Goal: Information Seeking & Learning: Understand process/instructions

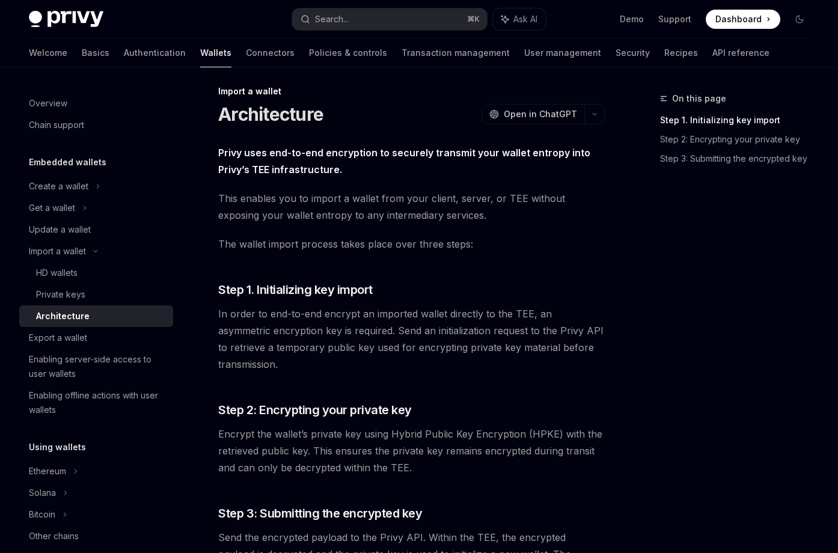
scroll to position [102, 0]
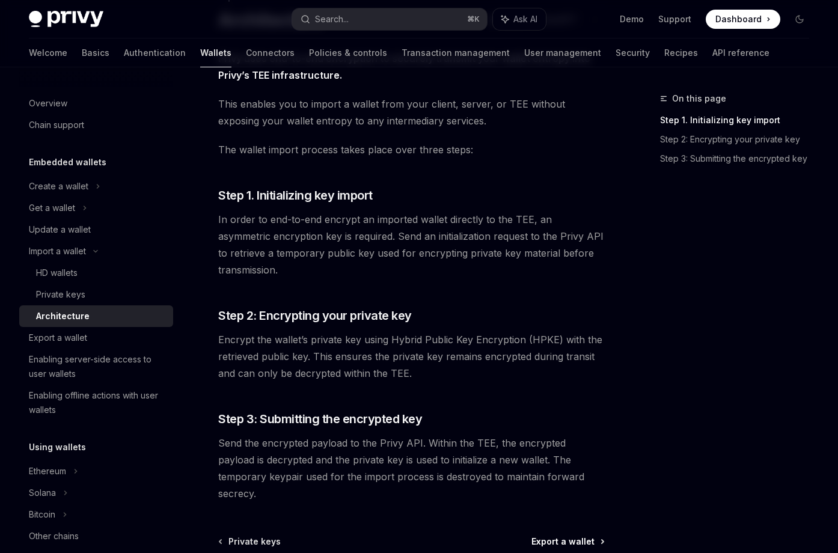
click at [562, 536] on span "Export a wallet" at bounding box center [563, 542] width 63 height 12
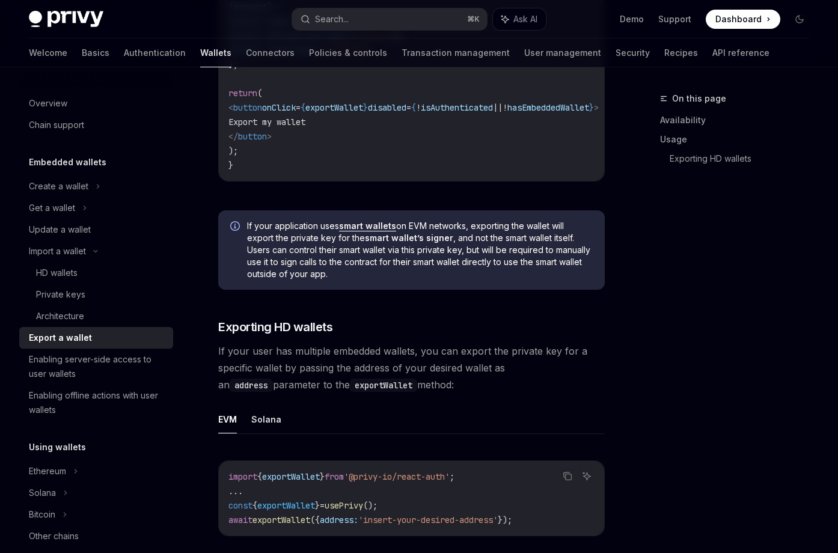
scroll to position [721, 0]
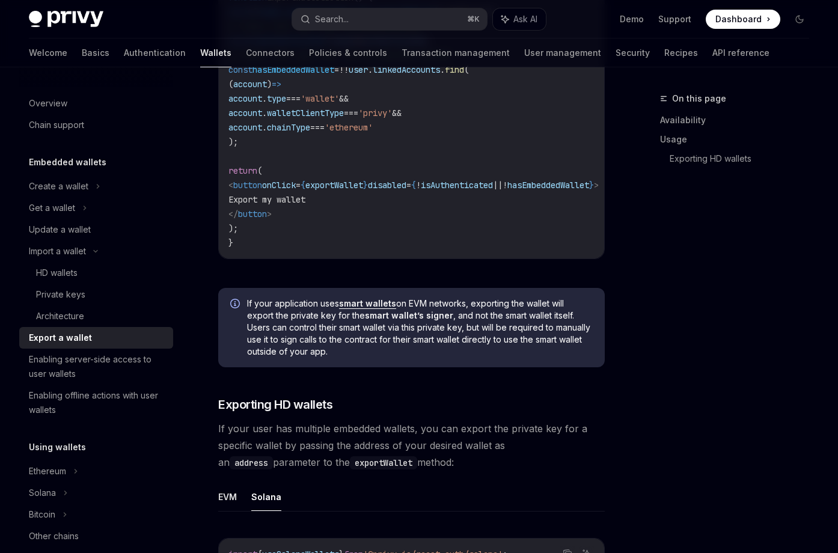
scroll to position [961, 0]
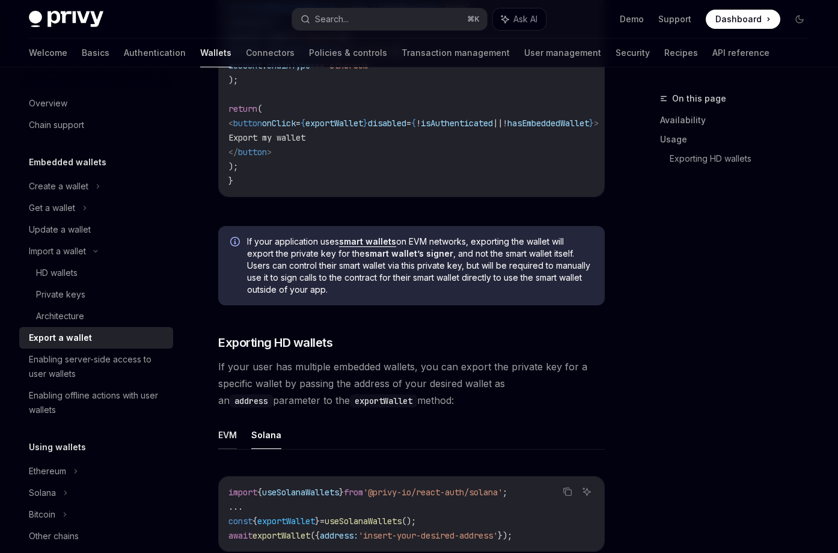
click at [237, 421] on button "EVM" at bounding box center [227, 435] width 19 height 28
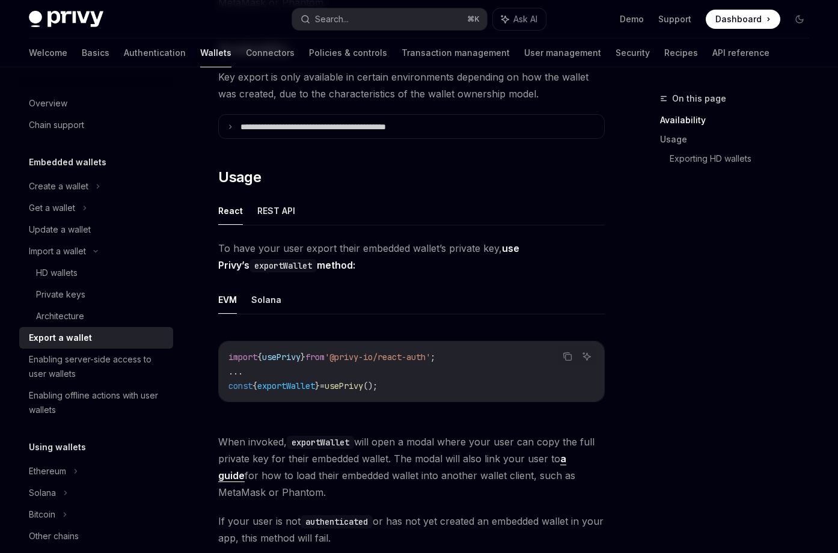
scroll to position [171, 0]
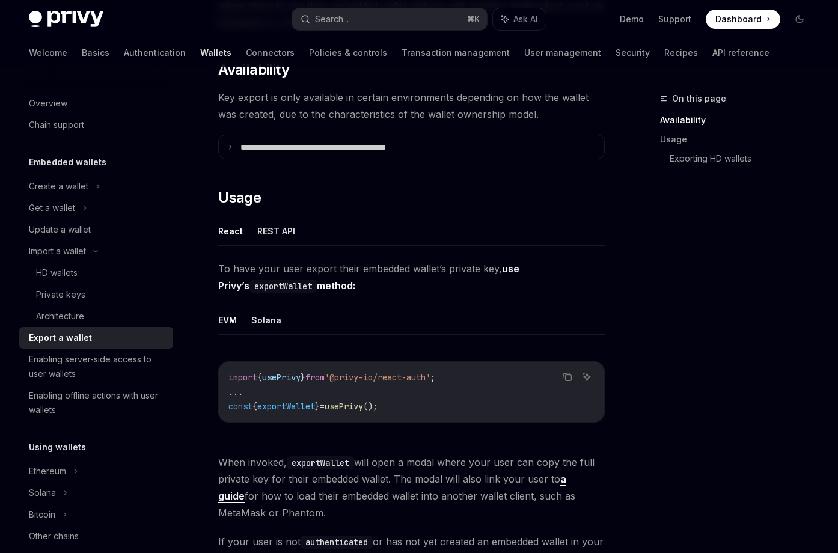
click at [271, 217] on button "REST API" at bounding box center [276, 231] width 38 height 28
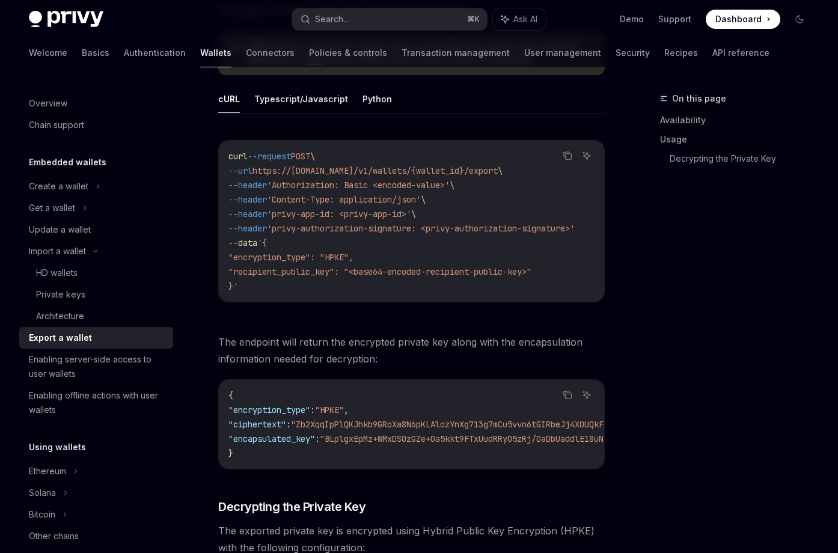
scroll to position [363, 0]
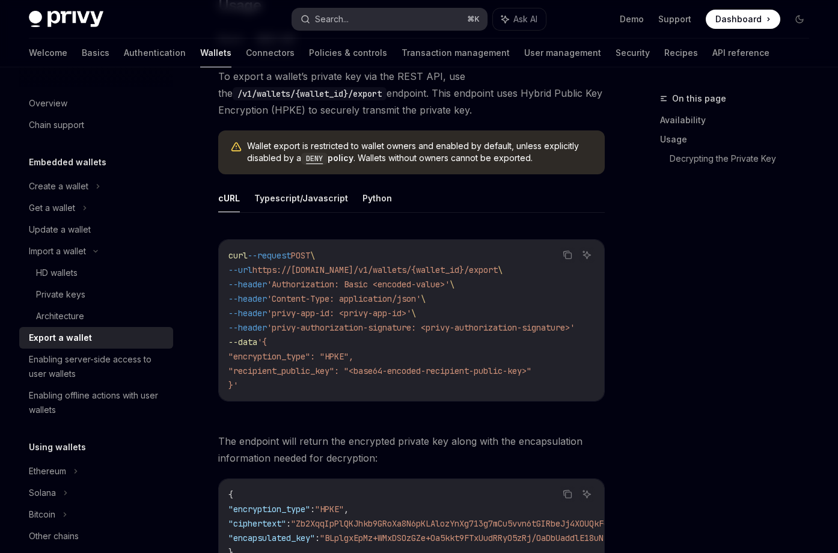
click at [334, 21] on div "Search..." at bounding box center [332, 19] width 34 height 14
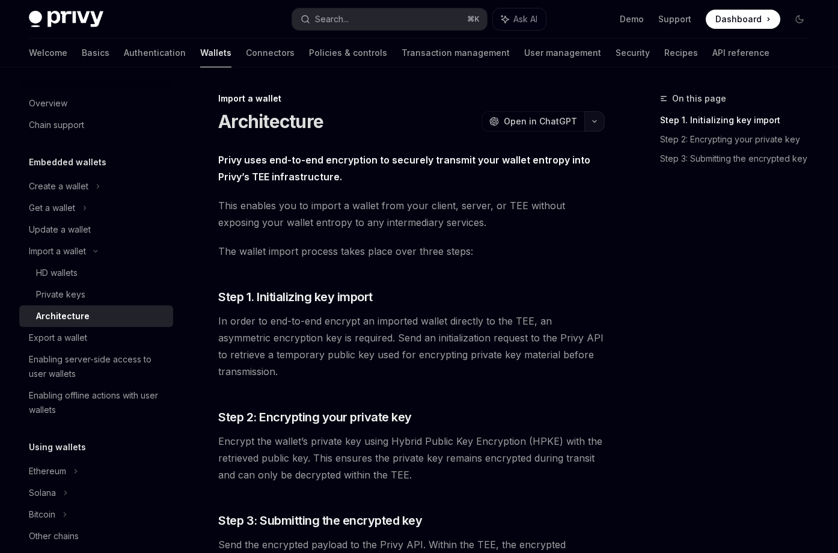
click at [593, 111] on button "button" at bounding box center [595, 121] width 20 height 20
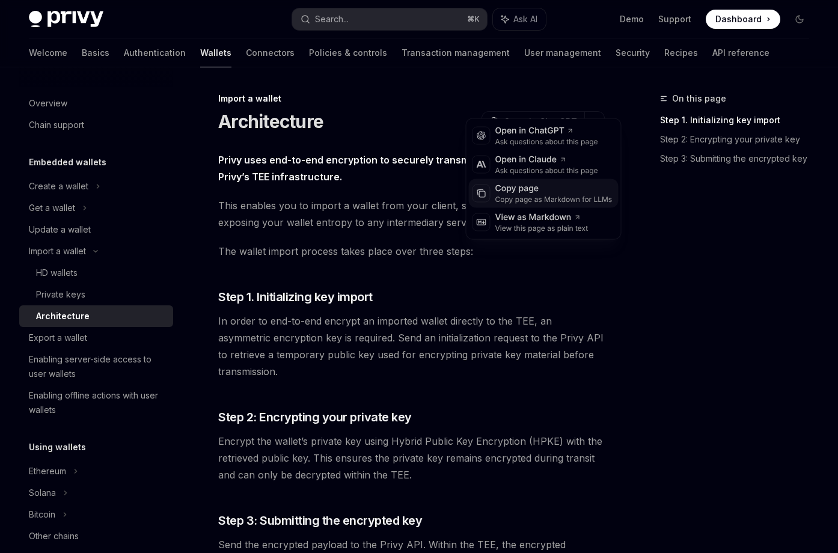
click at [547, 195] on div "Copy page as Markdown for LLMs" at bounding box center [554, 200] width 117 height 10
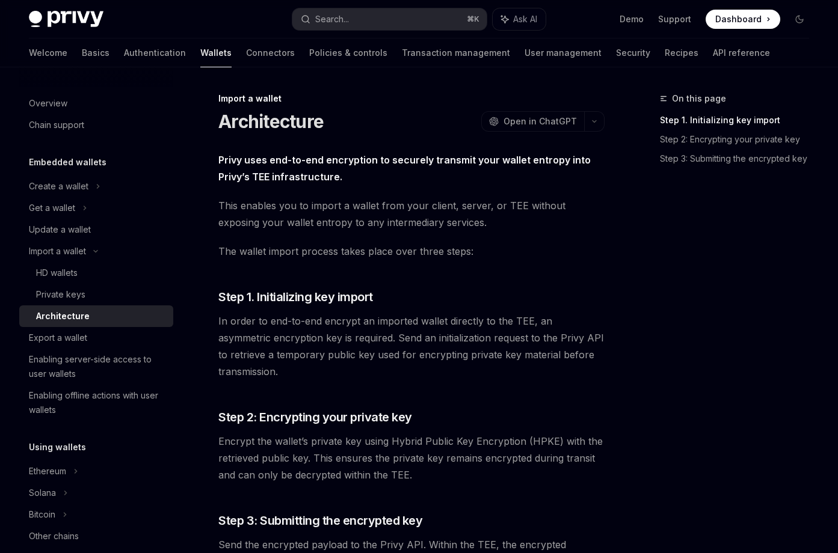
type textarea "*"
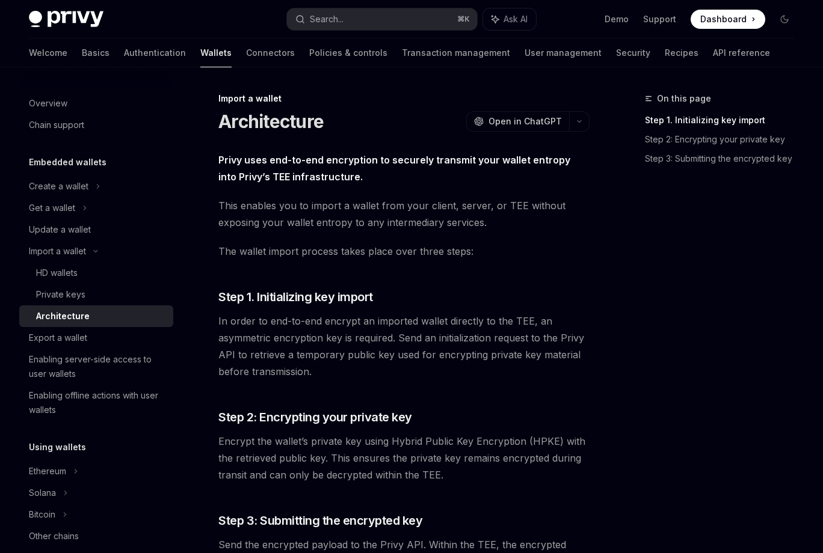
click at [690, 111] on link "Step 1. Initializing key import" at bounding box center [724, 120] width 159 height 19
click at [589, 111] on button "button" at bounding box center [579, 121] width 20 height 20
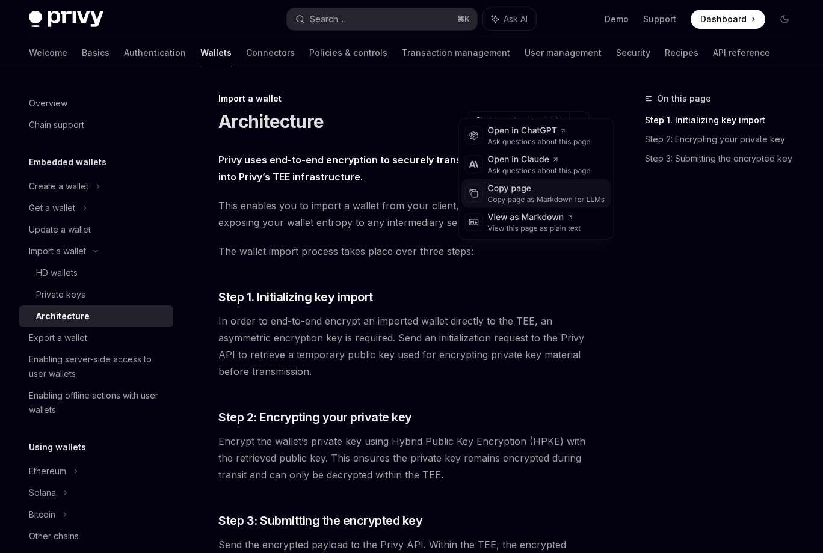
click at [536, 195] on div "Copy page as Markdown for LLMs" at bounding box center [546, 200] width 117 height 10
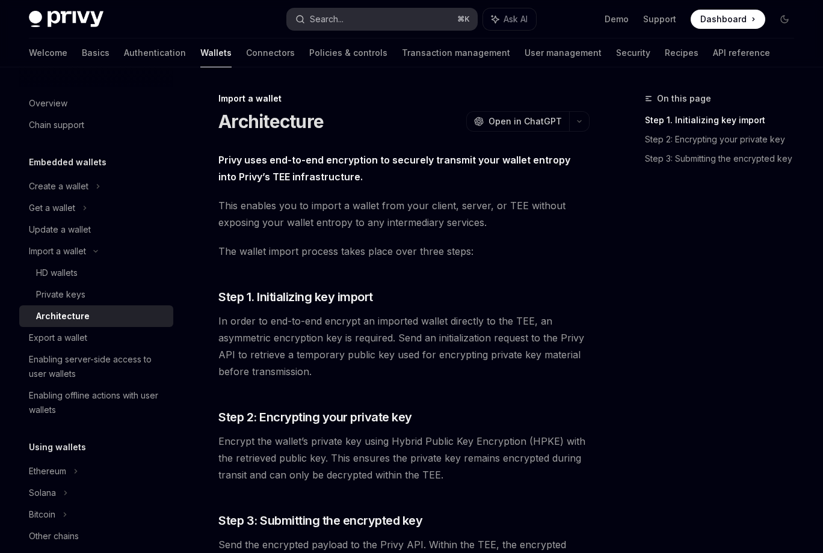
click at [404, 21] on button "Search... ⌘ K" at bounding box center [381, 19] width 189 height 22
click at [713, 130] on link "Step 2: Encrypting your private key" at bounding box center [724, 139] width 159 height 19
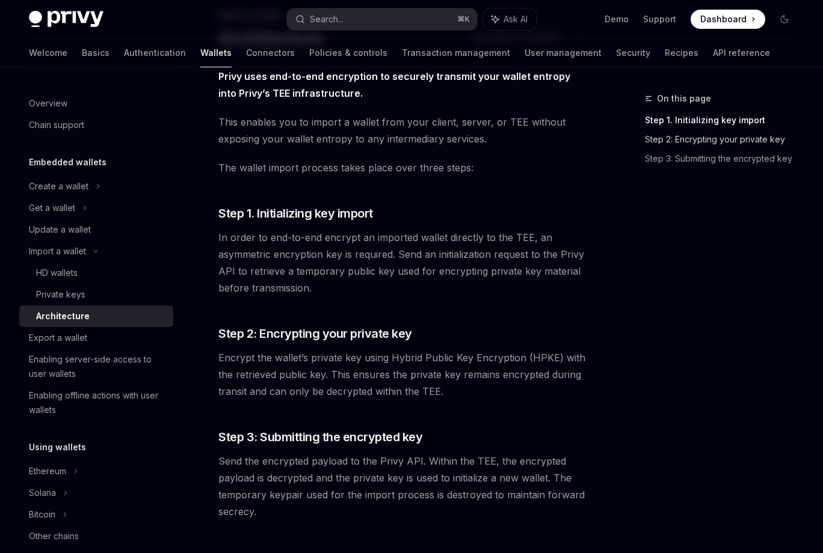
scroll to position [102, 0]
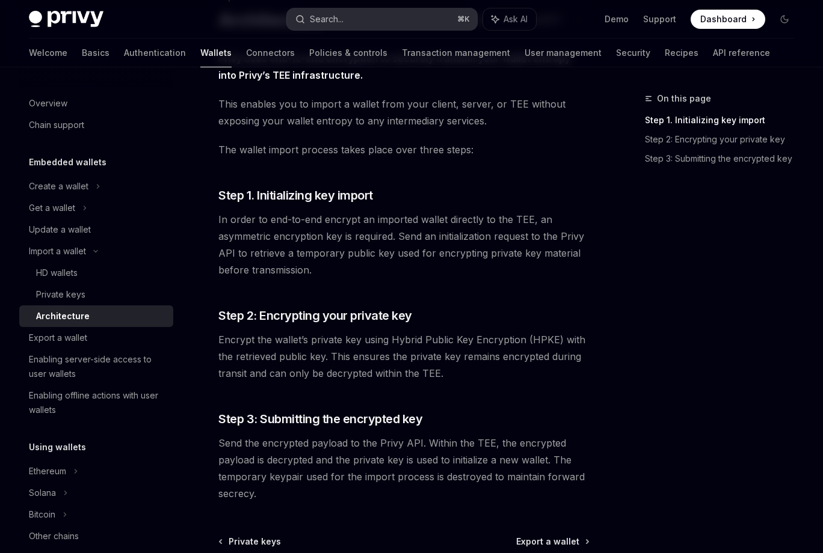
click at [408, 17] on button "Search... ⌘ K" at bounding box center [381, 19] width 189 height 22
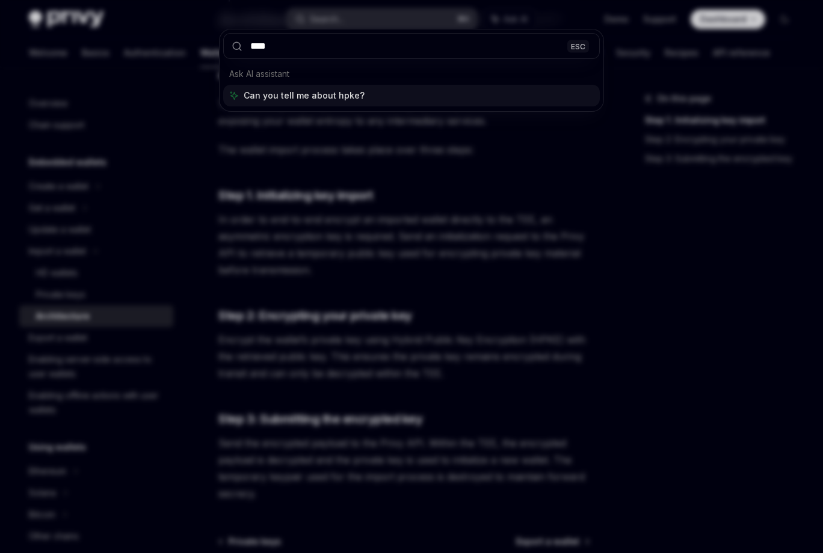
type input "****"
type textarea "*"
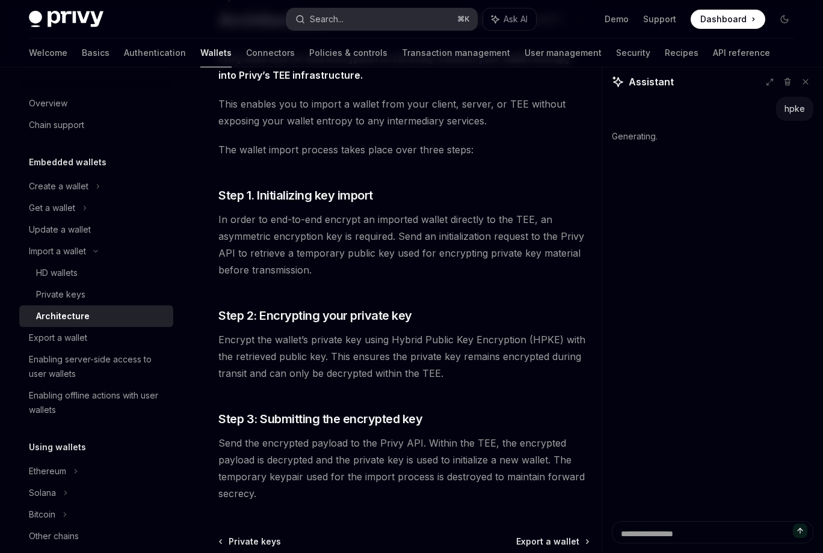
click at [410, 13] on button "Search... ⌘ K" at bounding box center [381, 19] width 189 height 22
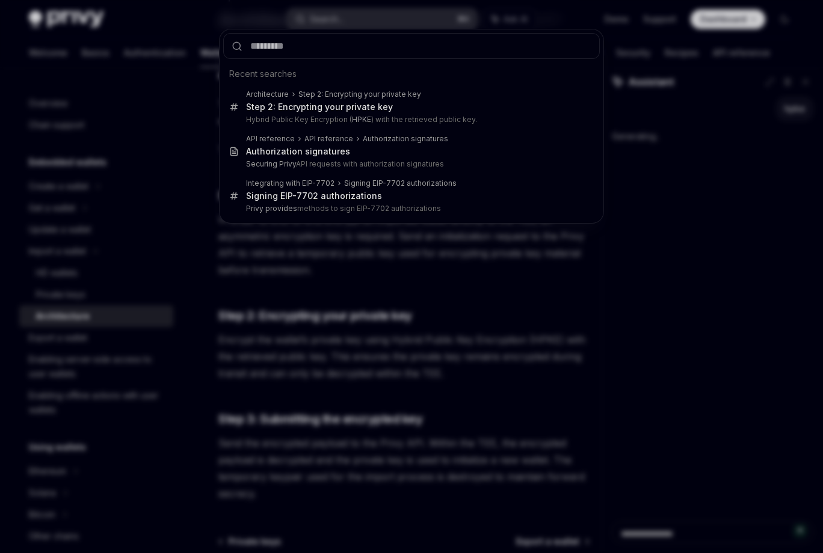
type textarea "*"
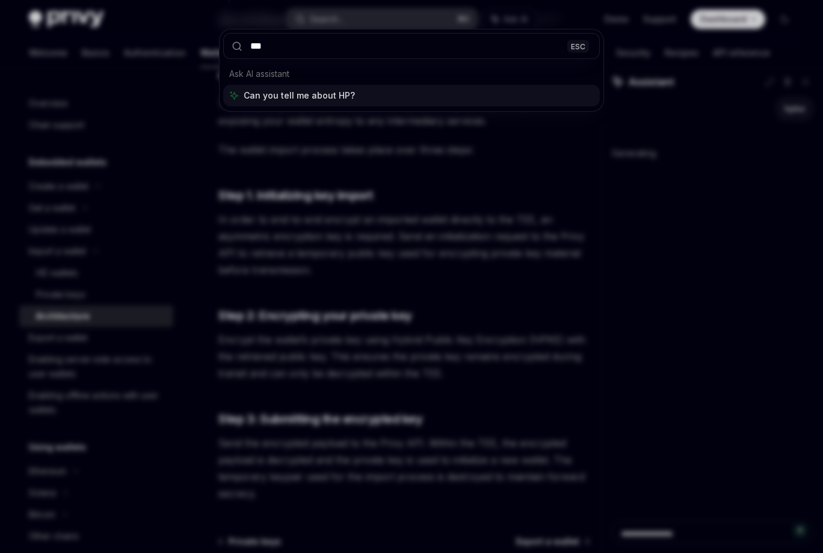
type input "****"
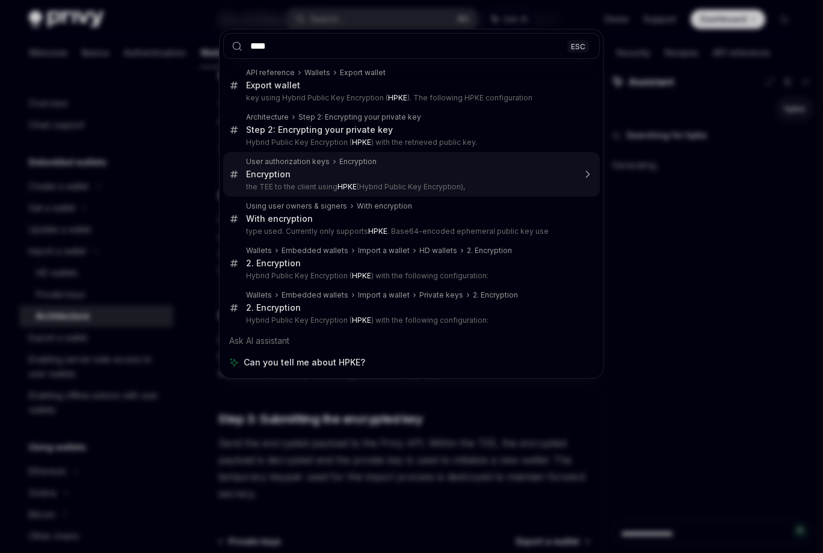
type textarea "*"
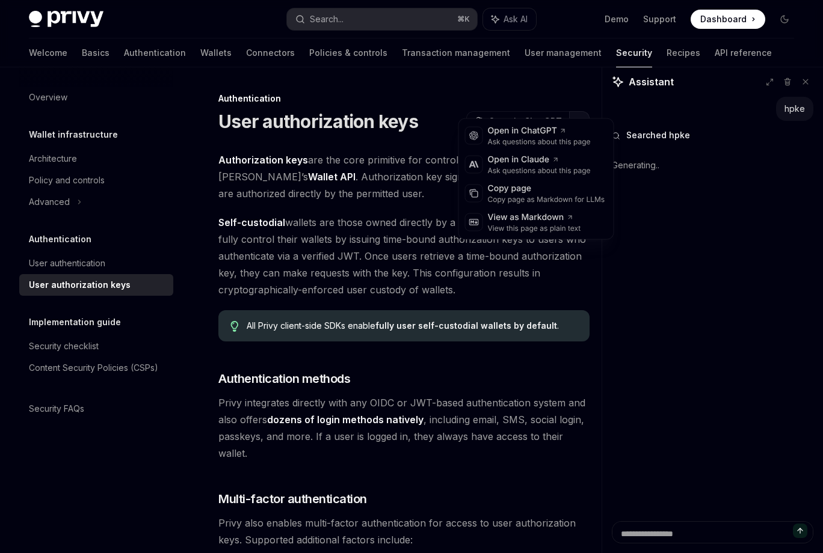
click at [579, 111] on button "button" at bounding box center [579, 121] width 20 height 20
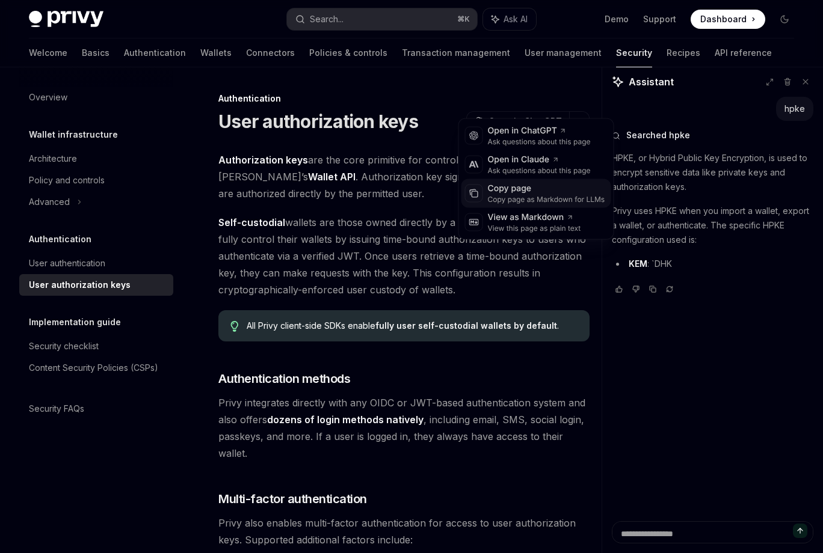
type textarea "*"
click at [558, 183] on div "Copy page" at bounding box center [546, 189] width 117 height 12
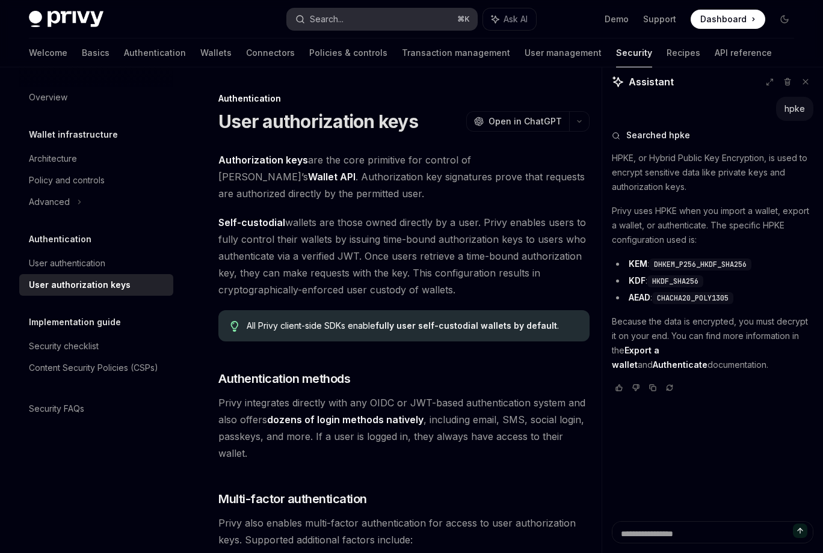
click at [358, 22] on button "Search... ⌘ K" at bounding box center [381, 19] width 189 height 22
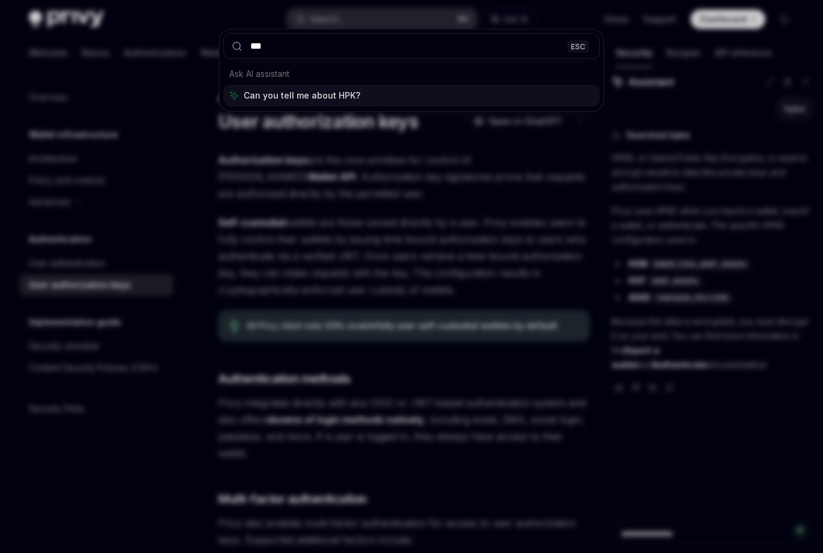
type input "****"
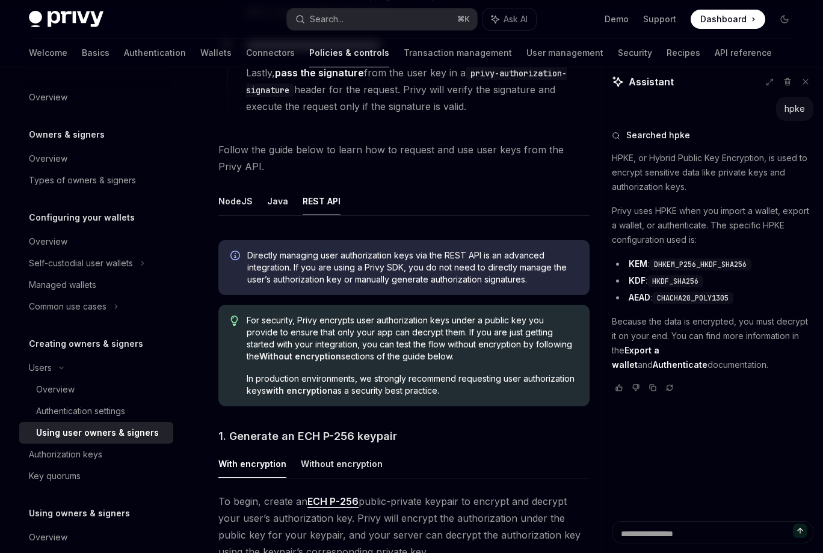
scroll to position [389, 0]
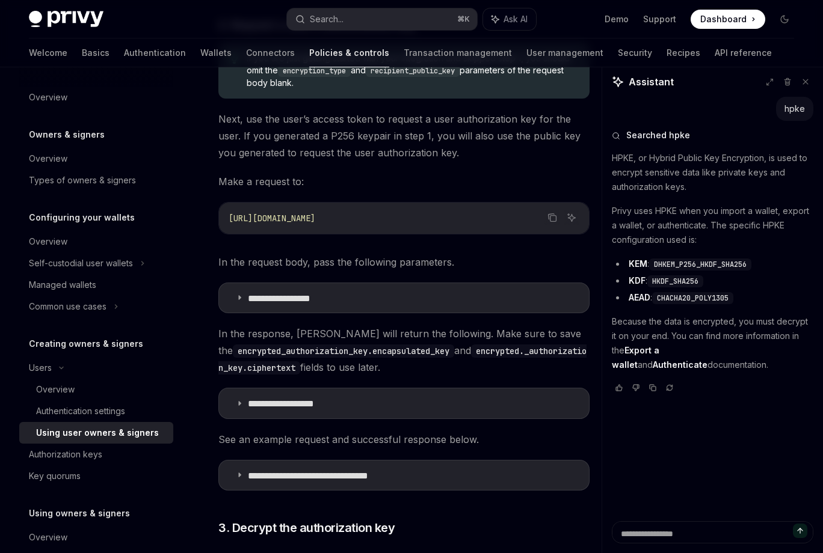
scroll to position [1594, 0]
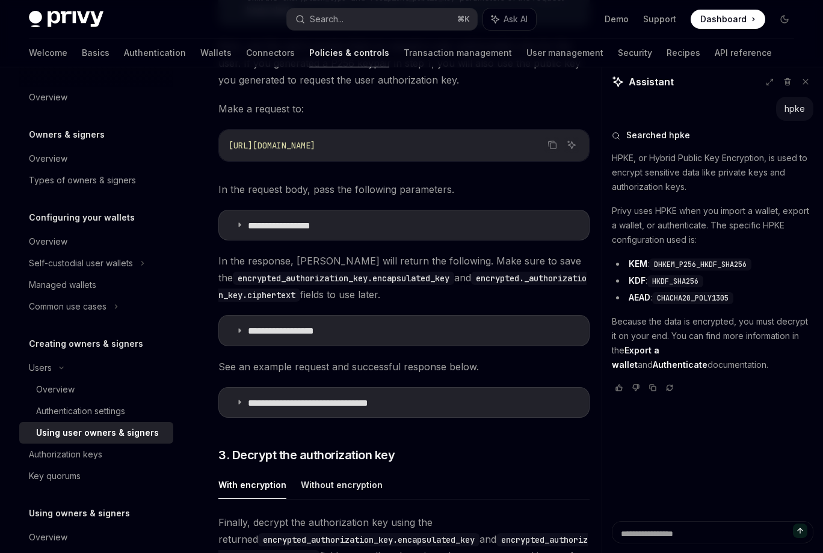
click at [380, 398] on p "**********" at bounding box center [322, 403] width 149 height 11
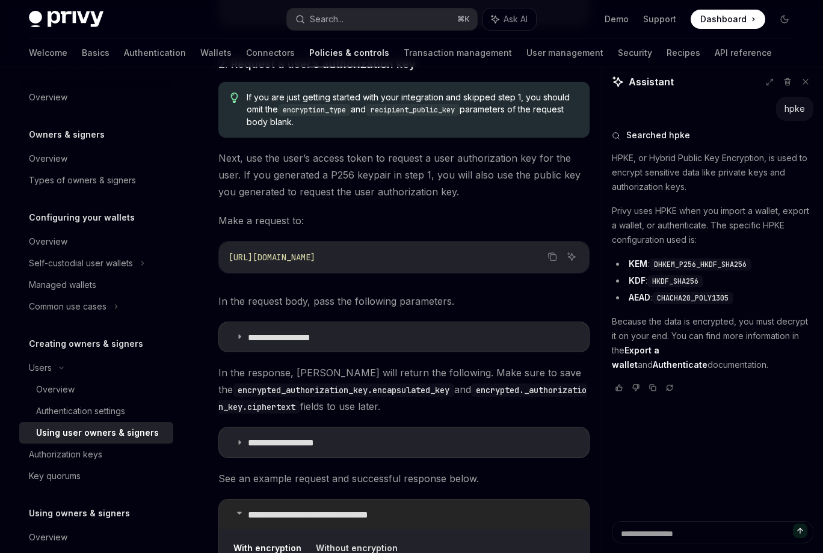
scroll to position [1420, 0]
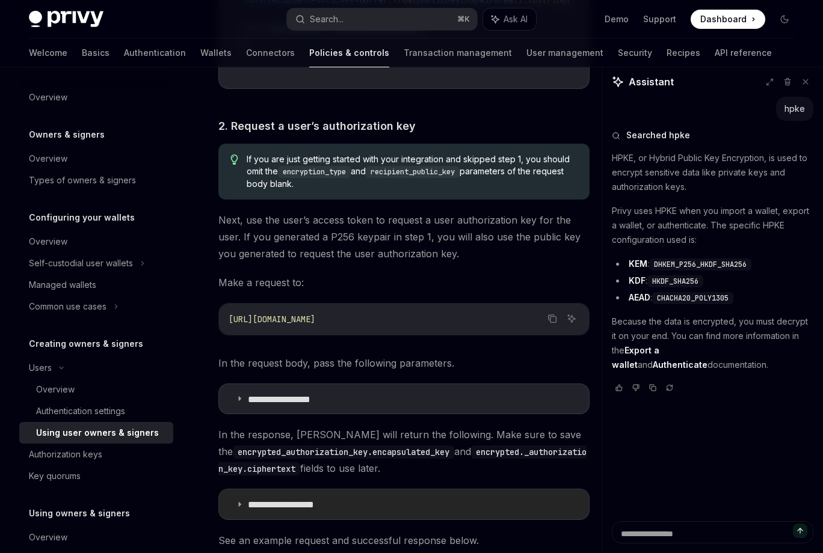
click at [333, 490] on summary "**********" at bounding box center [404, 505] width 370 height 30
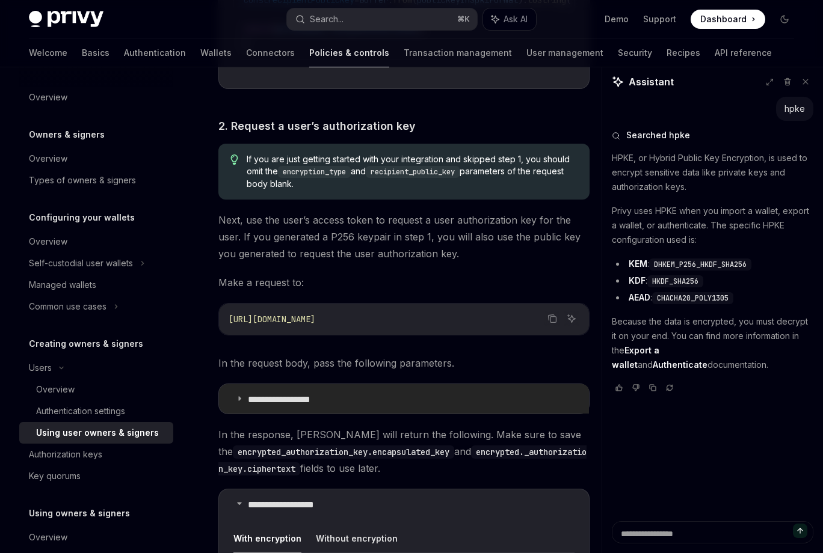
click at [333, 384] on summary "**********" at bounding box center [404, 399] width 370 height 30
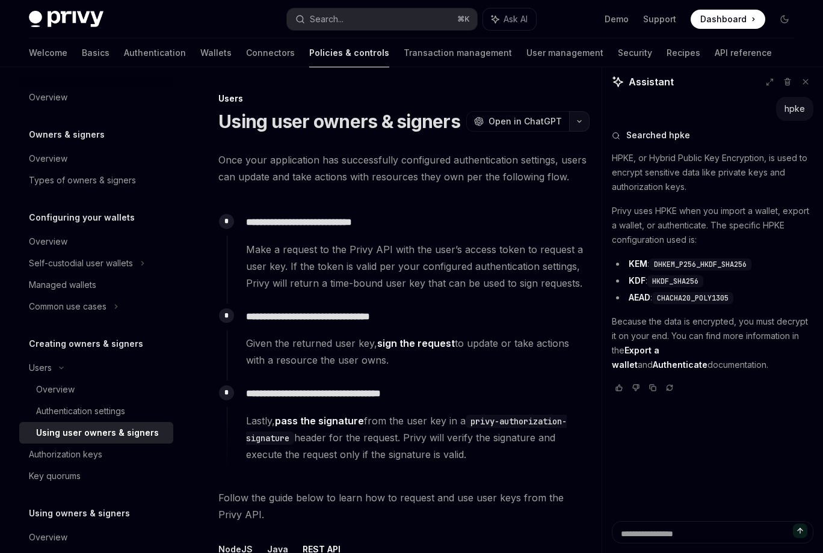
click at [586, 119] on icon "button" at bounding box center [579, 121] width 14 height 5
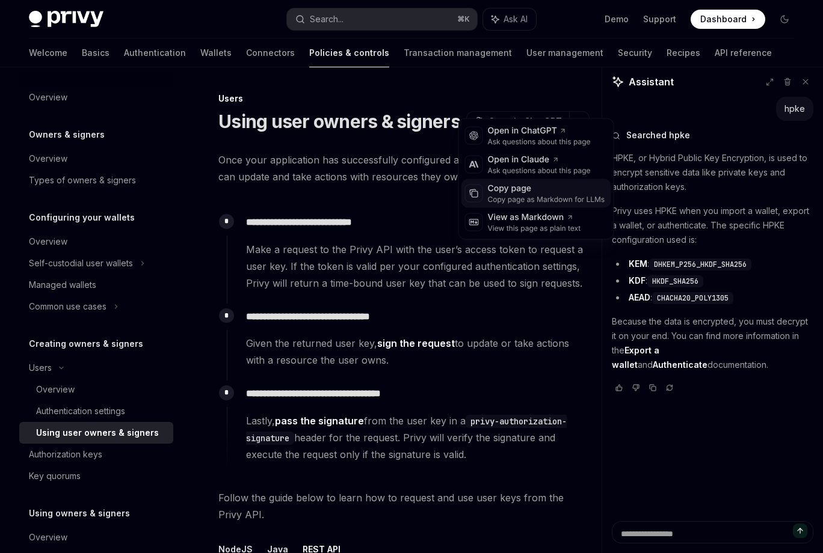
click at [542, 183] on div "Copy page" at bounding box center [546, 189] width 117 height 12
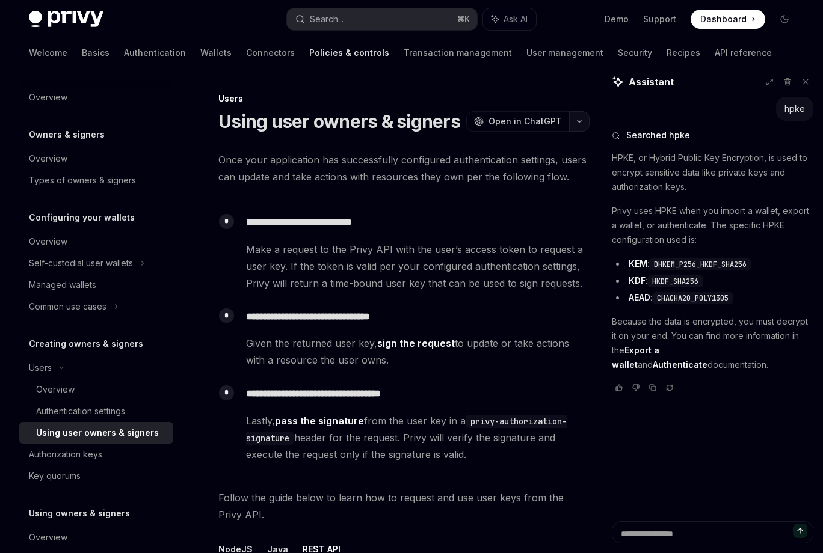
click at [588, 111] on button "button" at bounding box center [579, 121] width 20 height 20
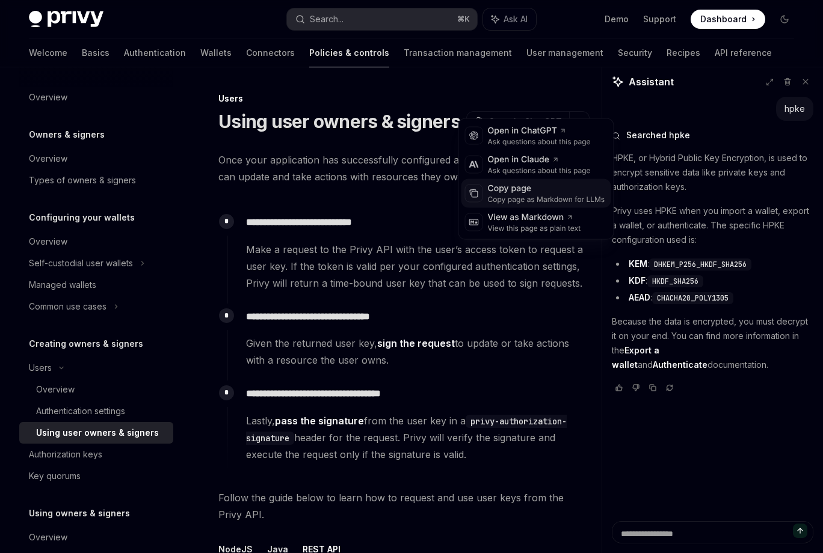
click at [540, 184] on div "Copy page" at bounding box center [546, 189] width 117 height 12
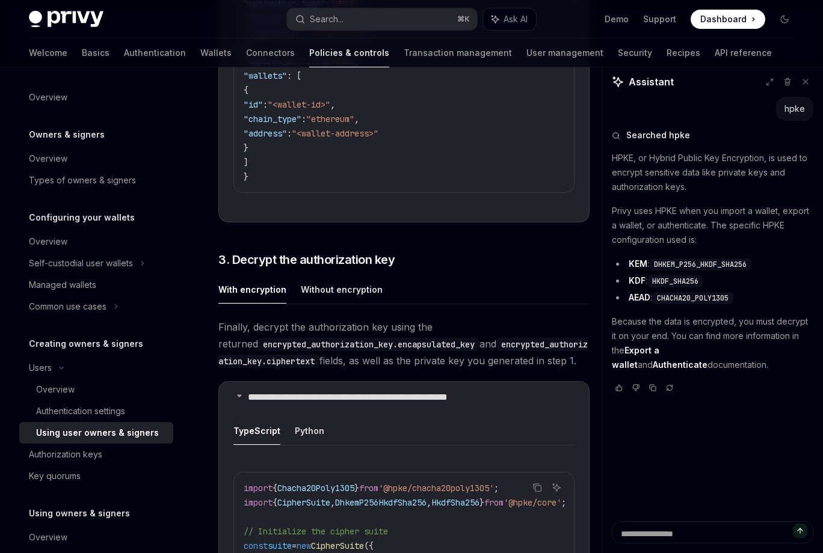
scroll to position [3010, 0]
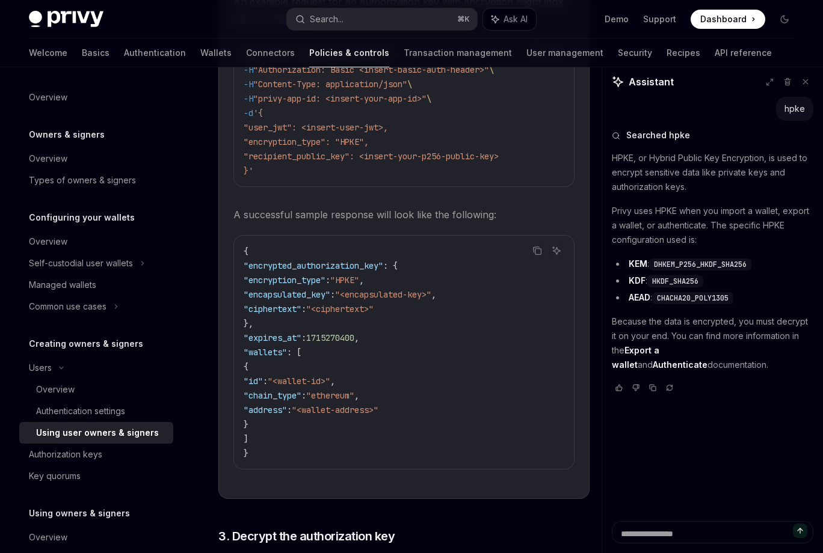
type textarea "*"
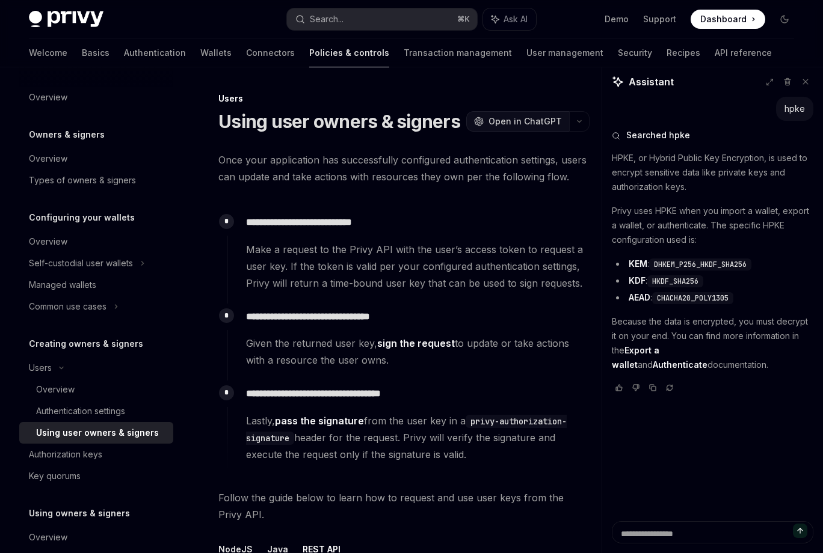
click at [569, 111] on button "OpenAI Open in ChatGPT" at bounding box center [517, 121] width 103 height 20
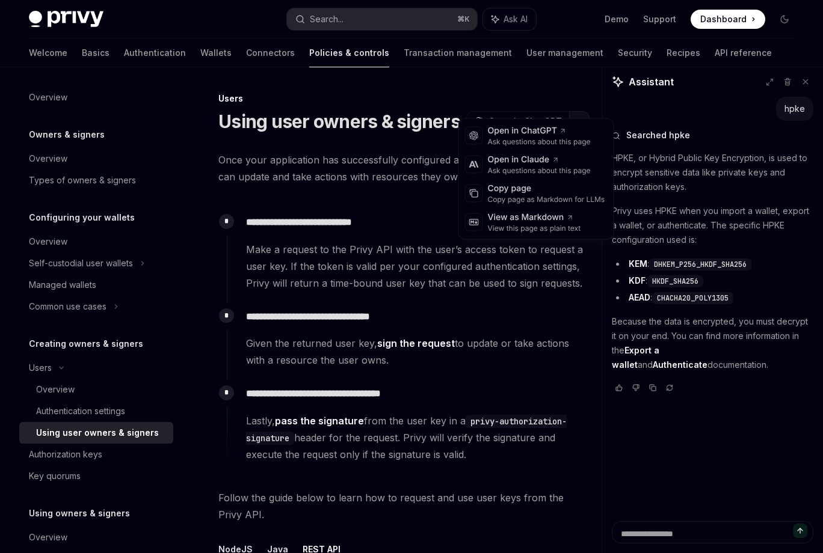
click at [585, 111] on button "button" at bounding box center [579, 121] width 20 height 20
click at [548, 184] on div "Copy page" at bounding box center [546, 189] width 117 height 12
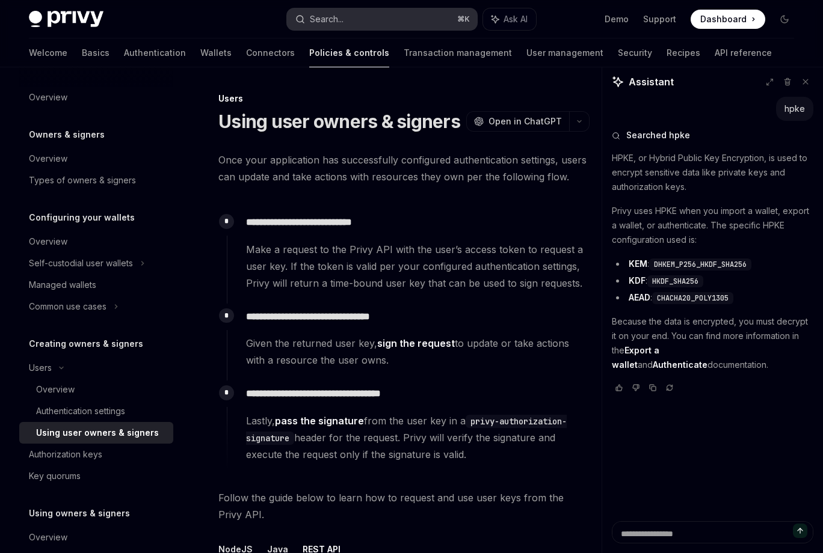
click at [363, 8] on button "Search... ⌘ K" at bounding box center [381, 19] width 189 height 22
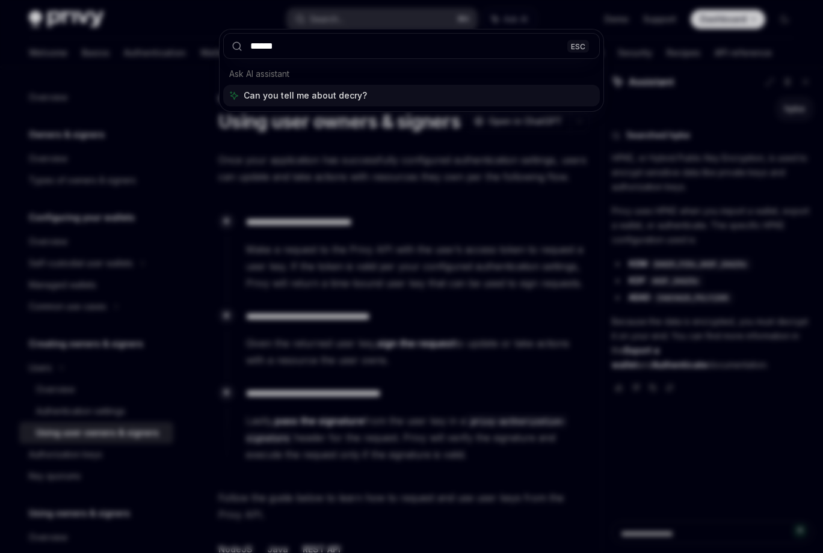
type input "*******"
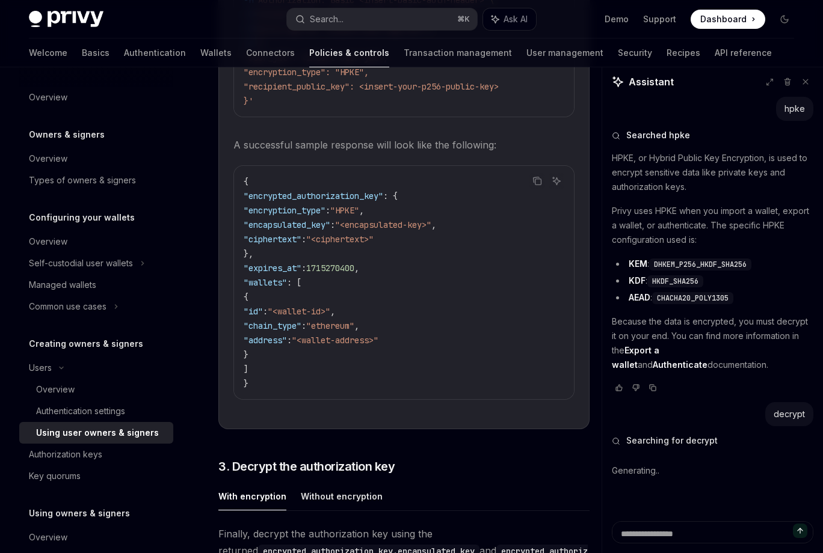
scroll to position [3018, 0]
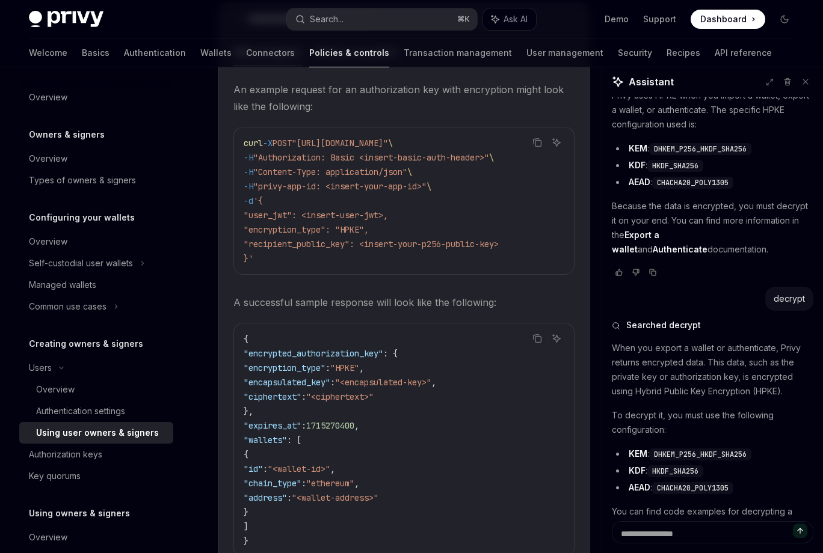
scroll to position [2713, 0]
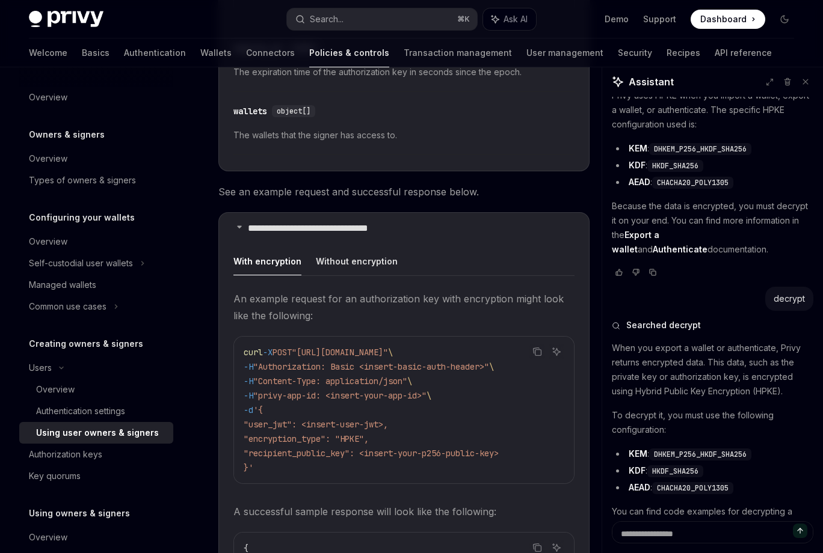
drag, startPoint x: 213, startPoint y: 392, endPoint x: 487, endPoint y: 470, distance: 285.2
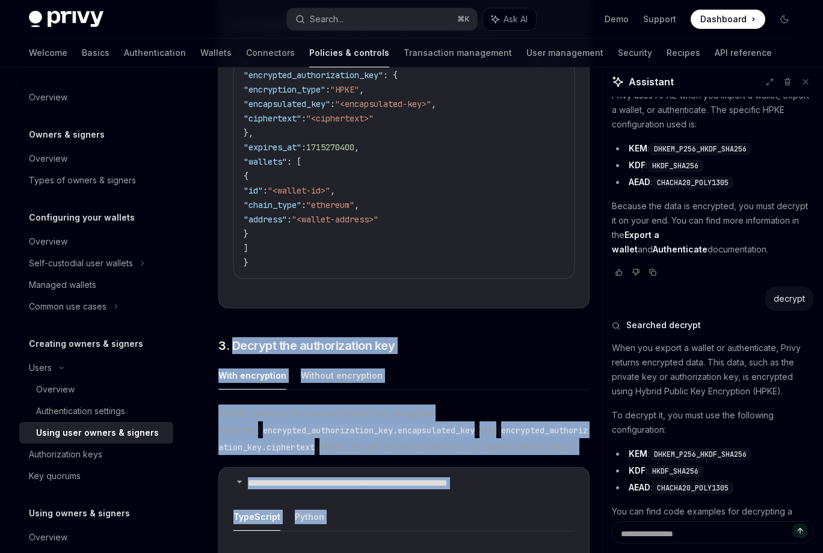
scroll to position [3340, 0]
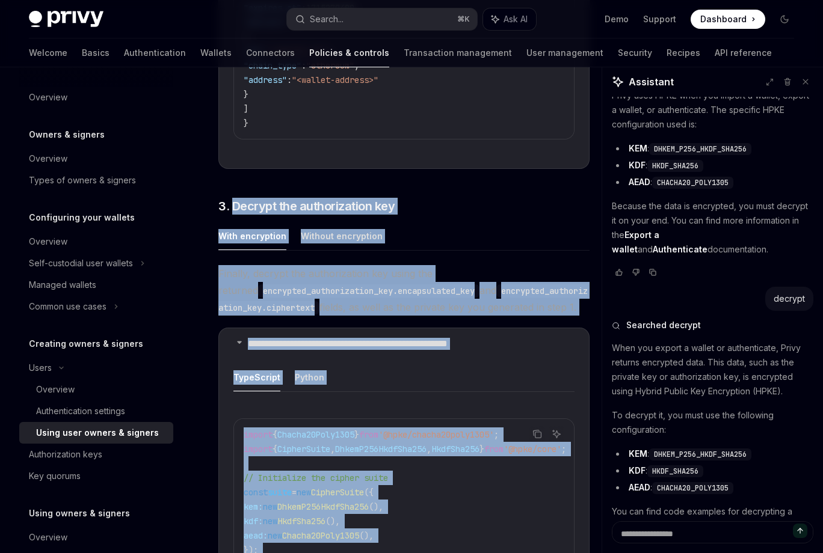
drag, startPoint x: 227, startPoint y: 116, endPoint x: 592, endPoint y: 320, distance: 418.2
copy div "**********"
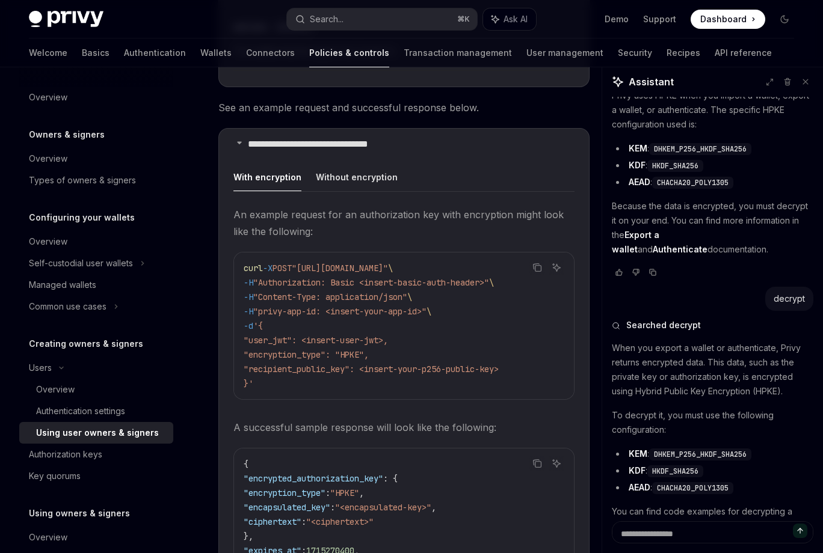
scroll to position [0, 0]
drag, startPoint x: 577, startPoint y: 317, endPoint x: 227, endPoint y: 250, distance: 357.0
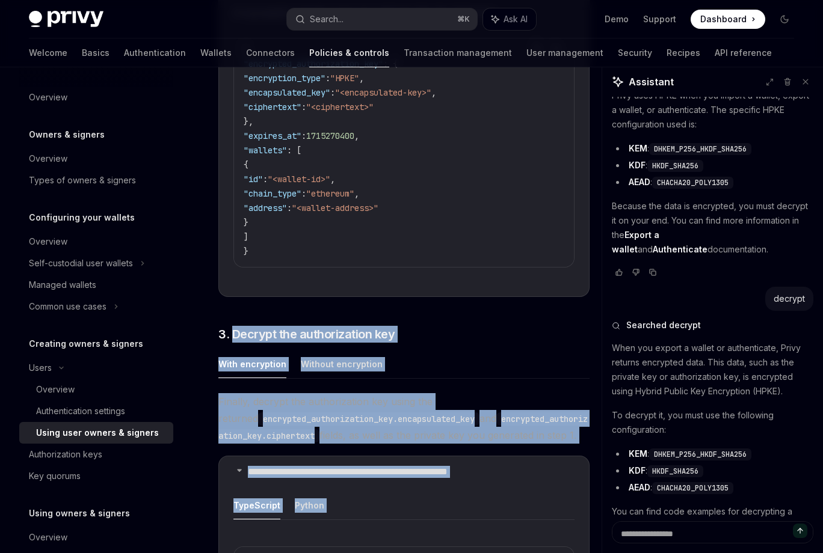
scroll to position [0, 164]
drag, startPoint x: 230, startPoint y: 247, endPoint x: 567, endPoint y: 452, distance: 394.6
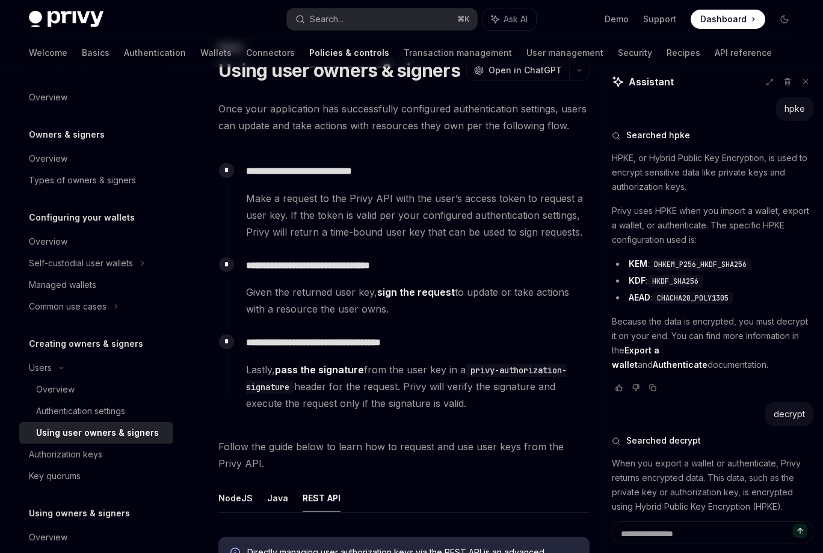
scroll to position [0, 0]
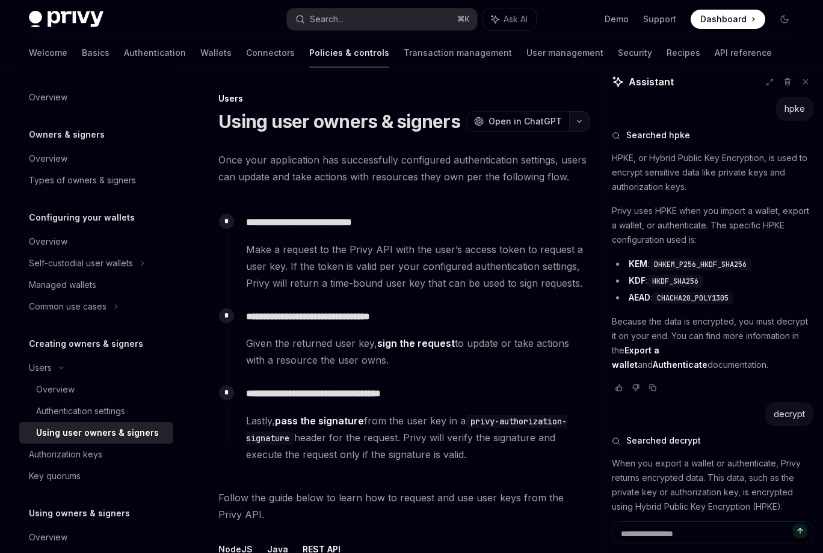
click at [583, 111] on button "button" at bounding box center [579, 121] width 20 height 20
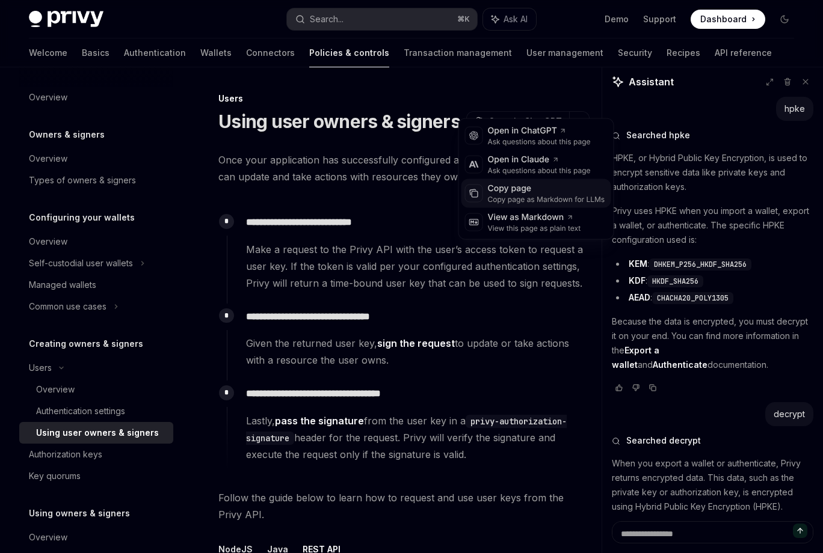
click at [538, 183] on div "Copy page" at bounding box center [546, 189] width 117 height 12
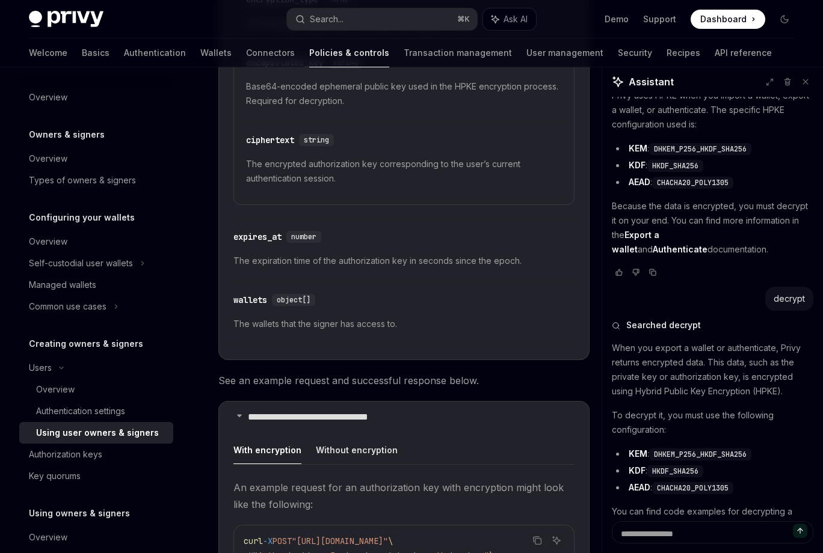
scroll to position [2585, 0]
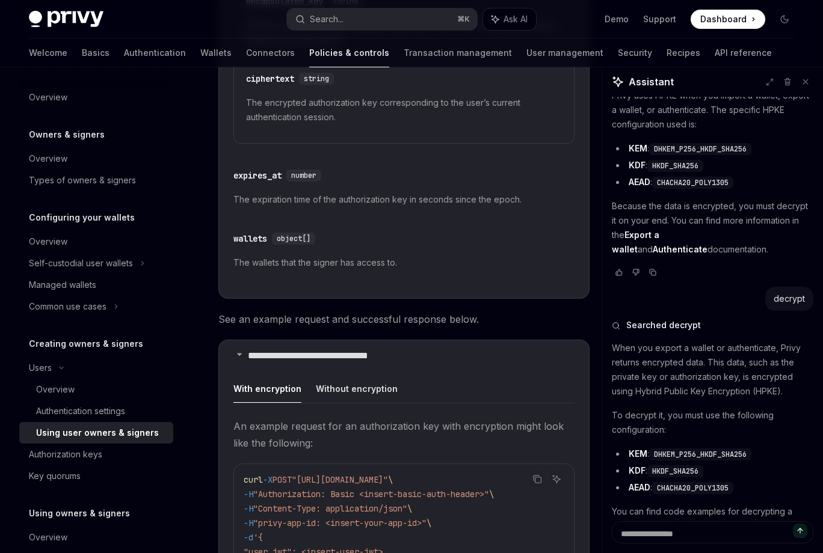
click at [697, 520] on div "hpke Searched hpke HPKE, or Hybrid Public Key Encryption, is used to encrypt se…" at bounding box center [712, 315] width 201 height 669
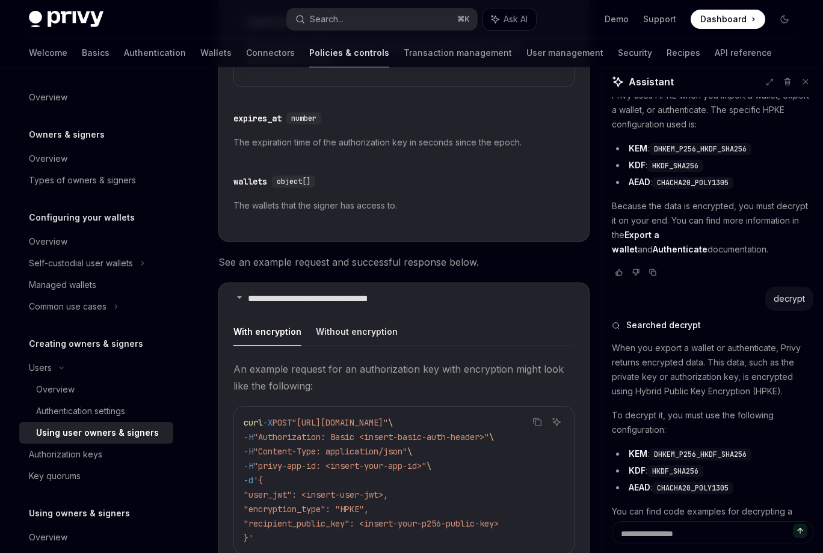
click at [681, 521] on link "Export a wallet" at bounding box center [712, 526] width 63 height 11
type textarea "*"
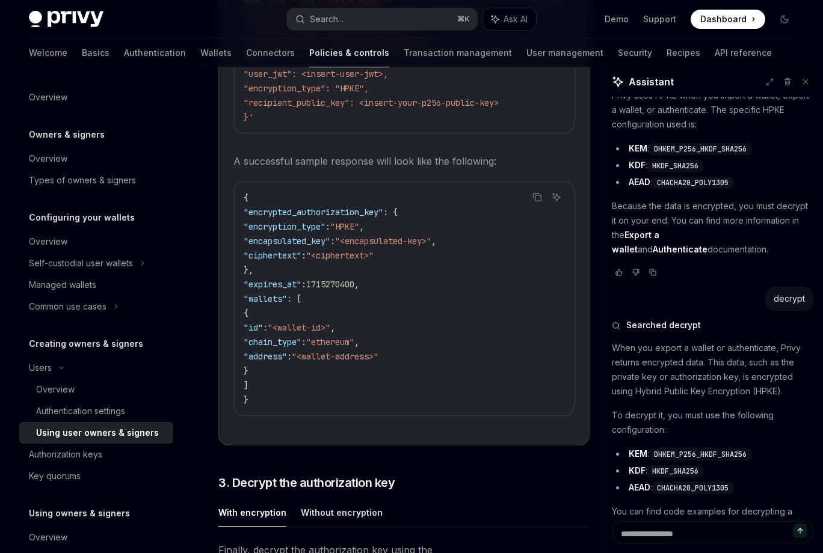
scroll to position [3384, 0]
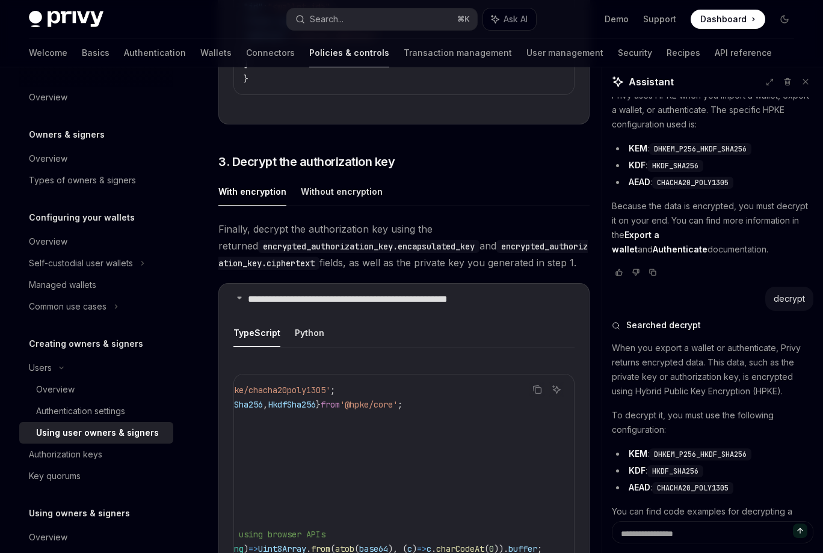
click at [681, 521] on link "Export a wallet" at bounding box center [712, 526] width 63 height 11
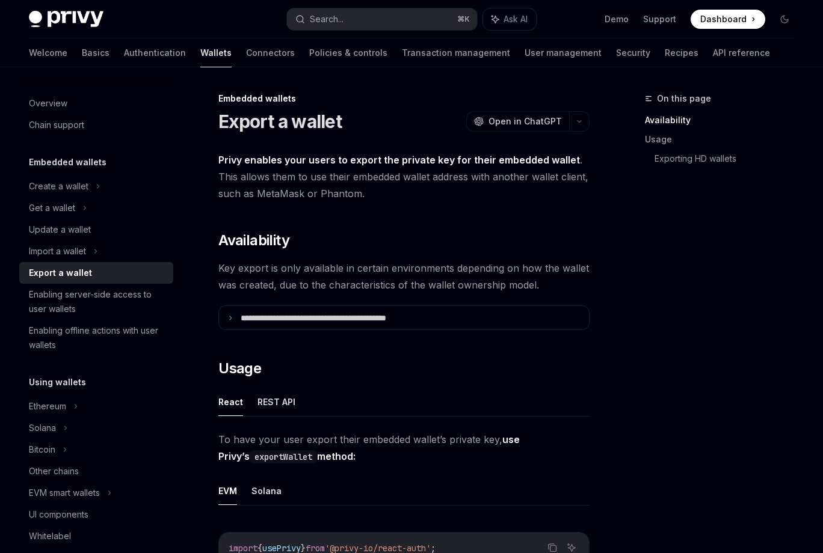
scroll to position [7, 0]
click at [589, 111] on button "button" at bounding box center [579, 121] width 20 height 20
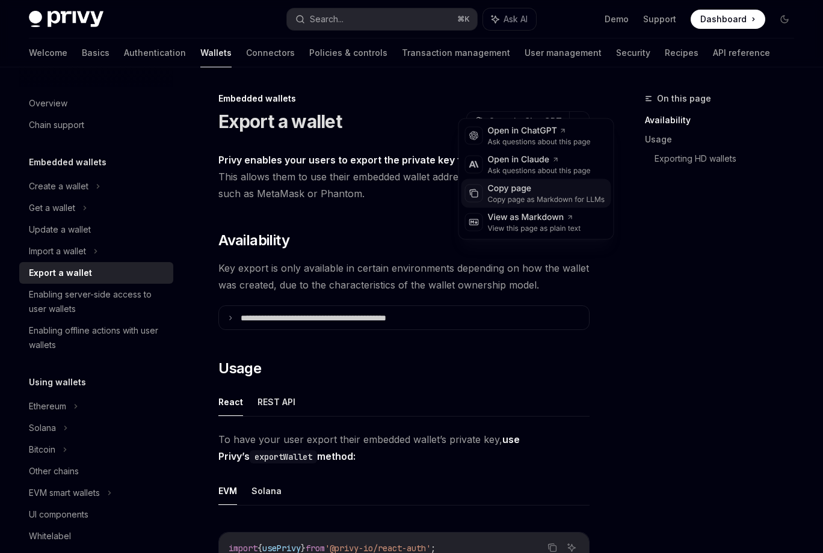
click at [524, 183] on div "Copy page" at bounding box center [546, 189] width 117 height 12
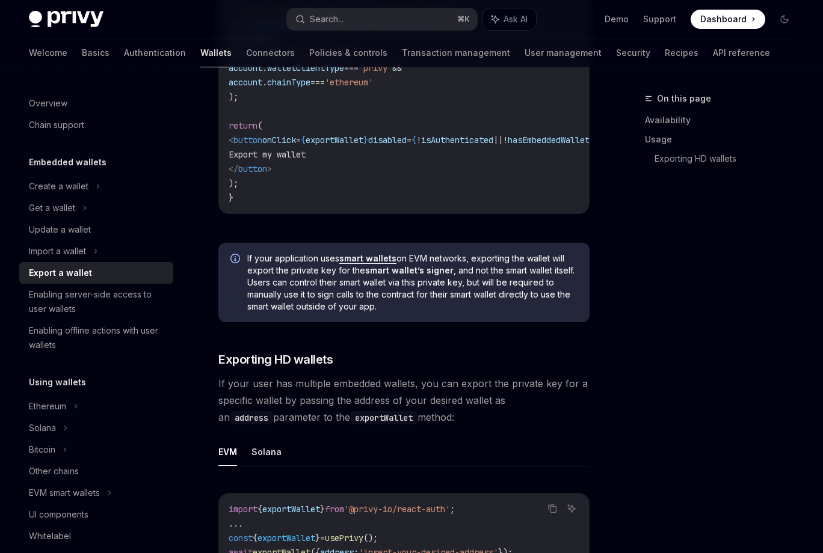
scroll to position [976, 0]
